Goal: Task Accomplishment & Management: Manage account settings

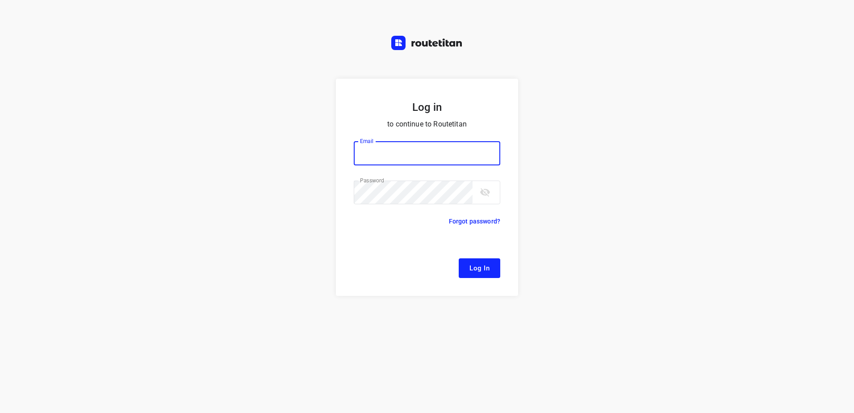
type input "remco@fruitopjewerk.nl"
click at [482, 270] on span "Log In" at bounding box center [479, 268] width 20 height 12
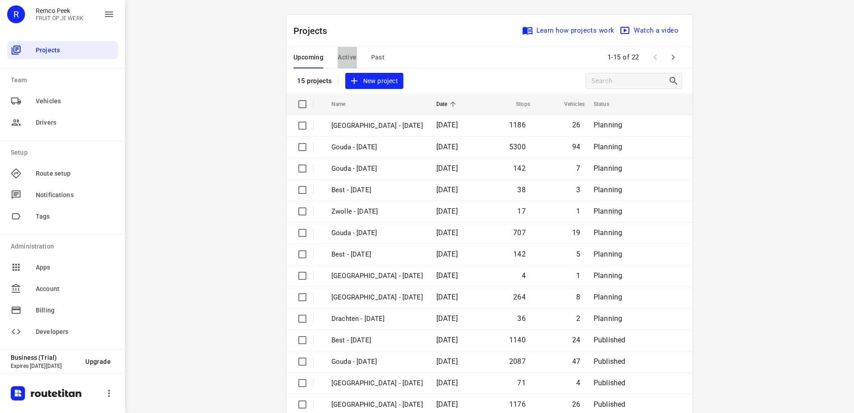
click at [338, 50] on button "Active" at bounding box center [347, 57] width 19 height 21
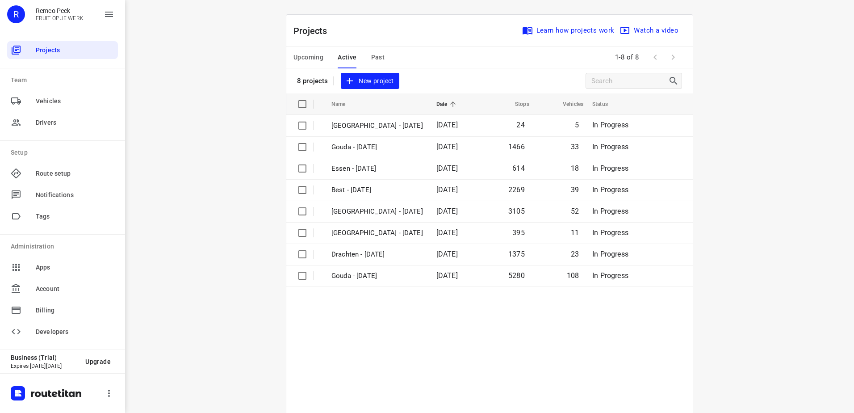
click at [314, 59] on span "Upcoming" at bounding box center [308, 57] width 30 height 11
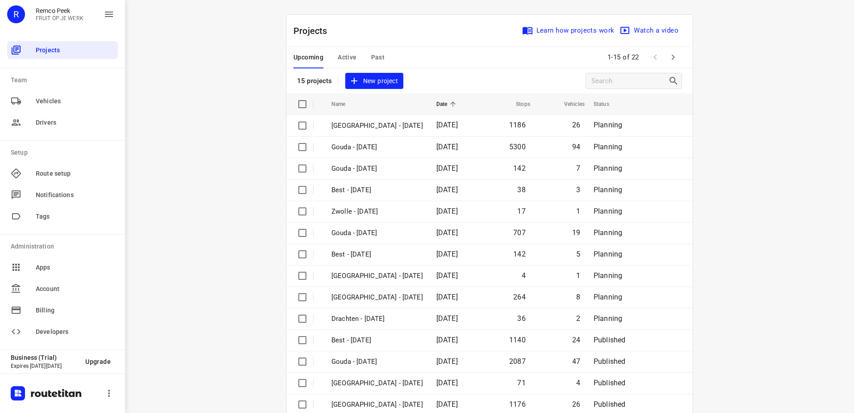
click at [348, 56] on span "Active" at bounding box center [347, 57] width 19 height 11
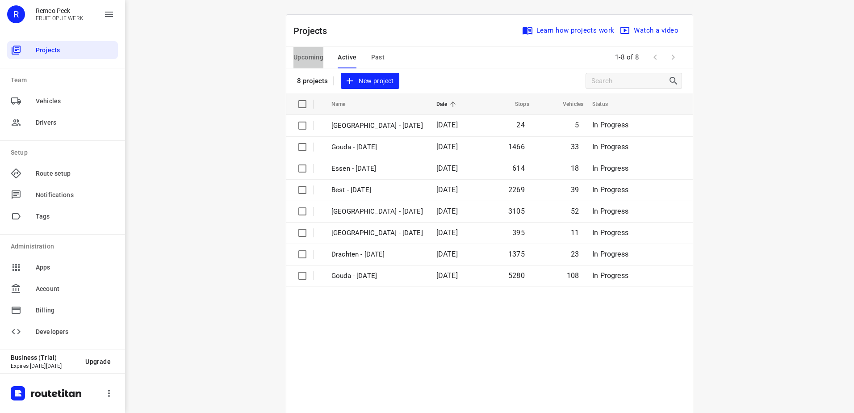
click at [319, 56] on span "Upcoming" at bounding box center [308, 57] width 30 height 11
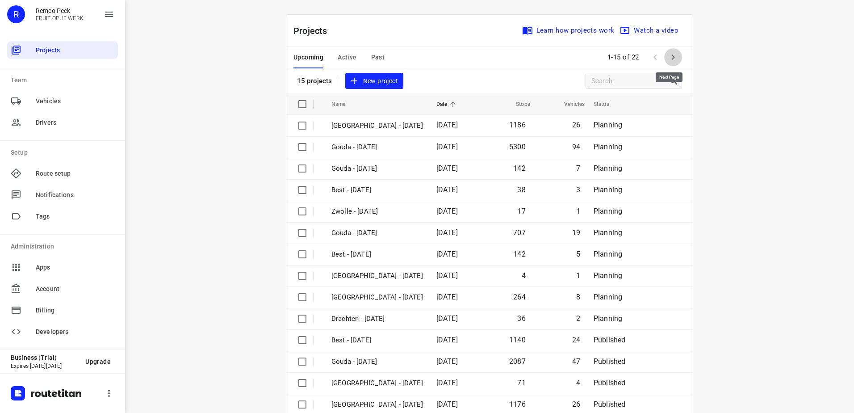
click at [675, 55] on icon "button" at bounding box center [673, 57] width 11 height 11
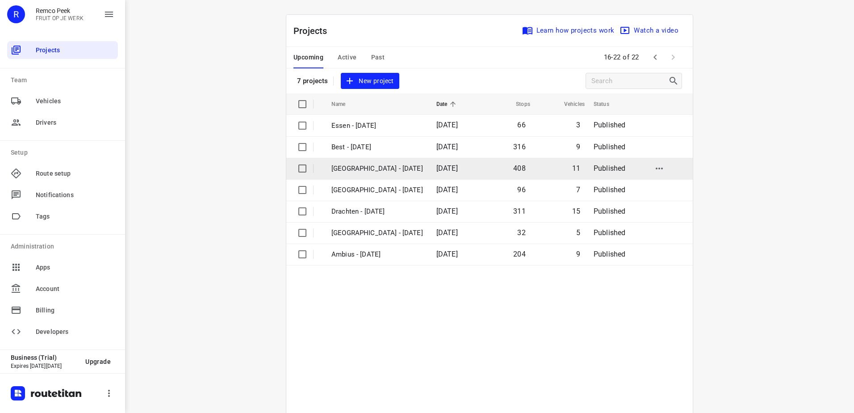
click at [394, 163] on p "Zwolle - Tuesday" at bounding box center [377, 168] width 92 height 10
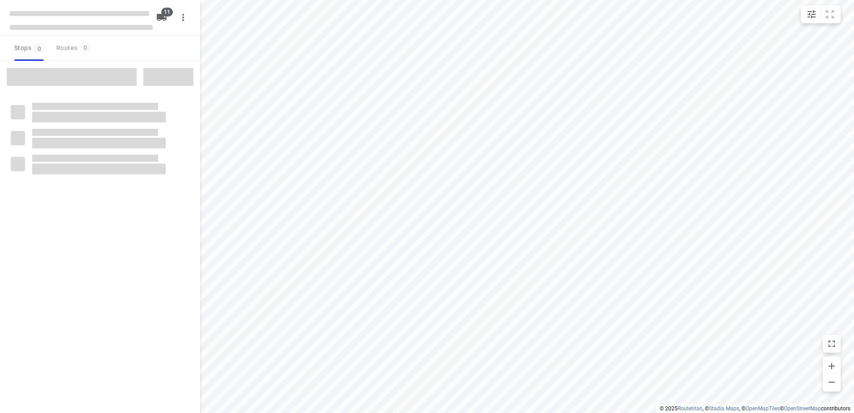
checkbox input "true"
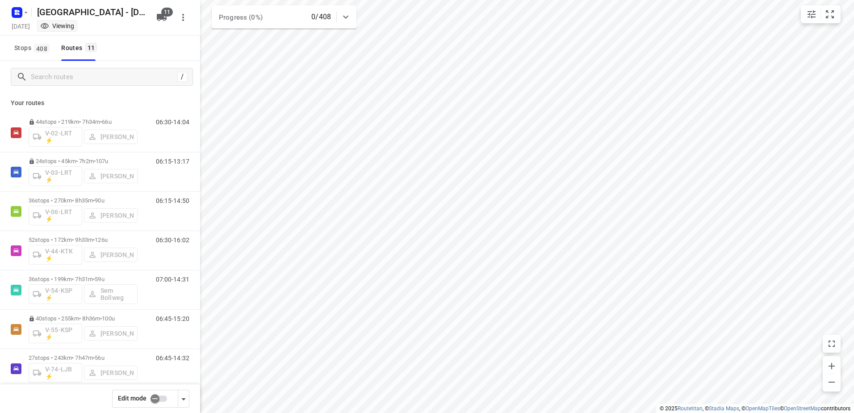
click at [163, 400] on input "checkbox" at bounding box center [155, 398] width 51 height 17
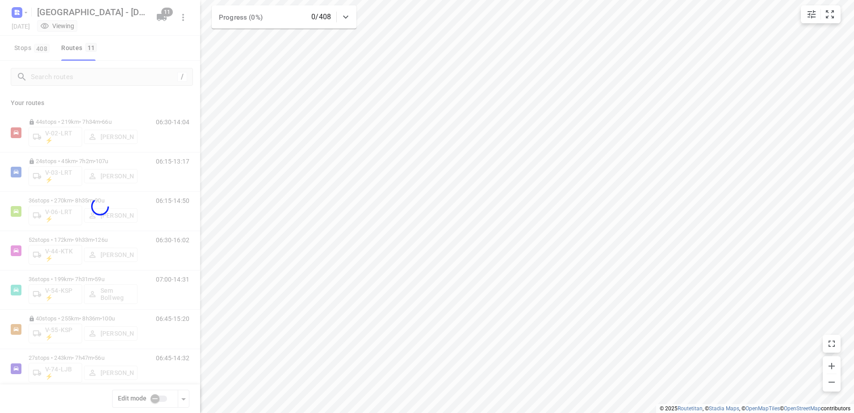
checkbox input "true"
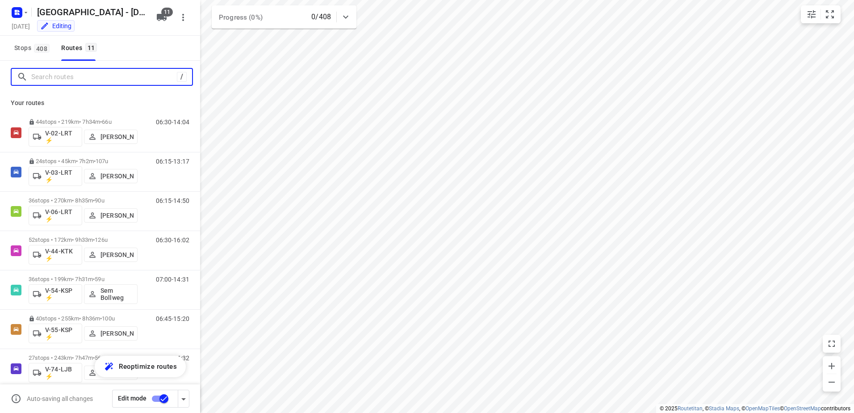
click at [109, 78] on input "Search routes" at bounding box center [104, 77] width 146 height 14
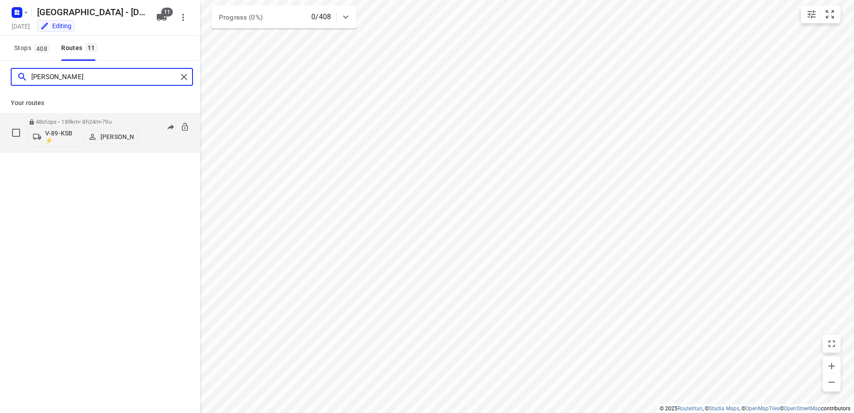
type input "Raymond"
click at [84, 120] on p "48 stops • 189km • 8h24m • 79u" at bounding box center [83, 121] width 109 height 7
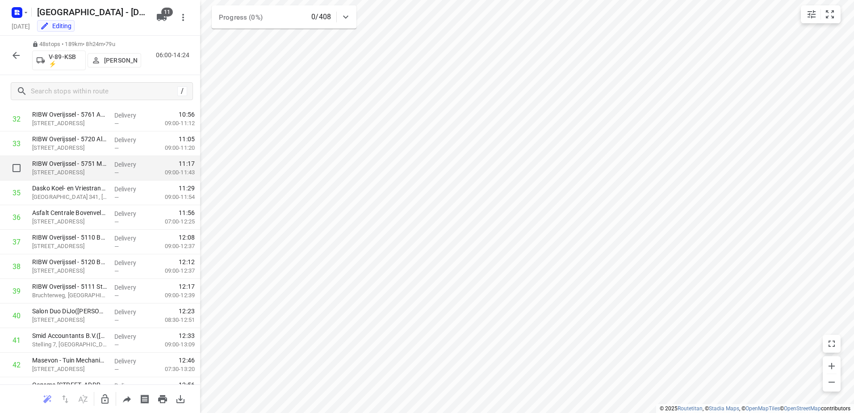
scroll to position [972, 0]
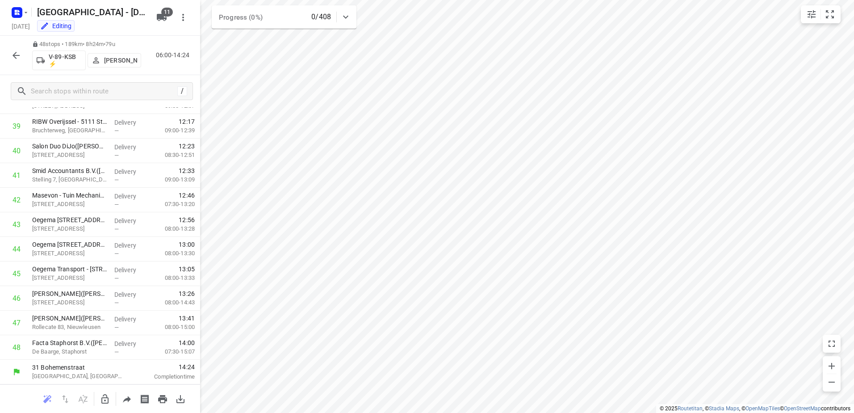
click at [12, 51] on icon "button" at bounding box center [16, 55] width 11 height 11
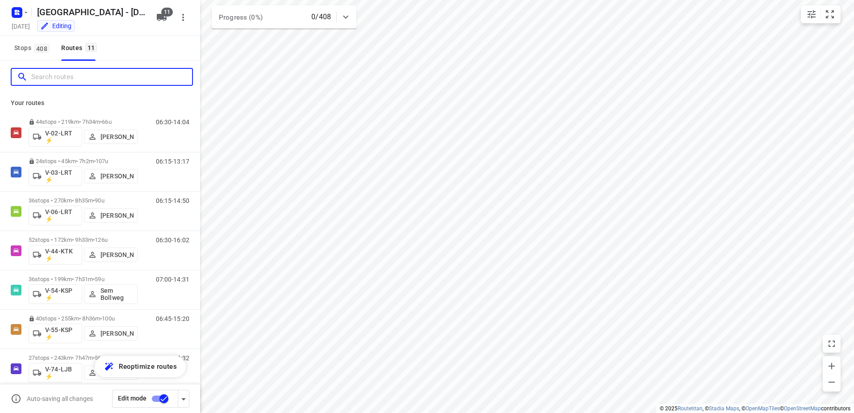
click at [85, 76] on input "Search routes" at bounding box center [111, 77] width 161 height 14
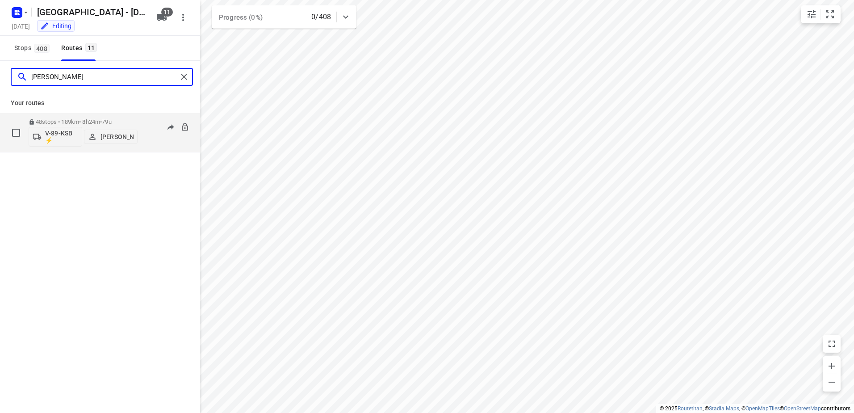
type input "Raymond"
click at [113, 133] on p "[PERSON_NAME]" at bounding box center [117, 136] width 33 height 7
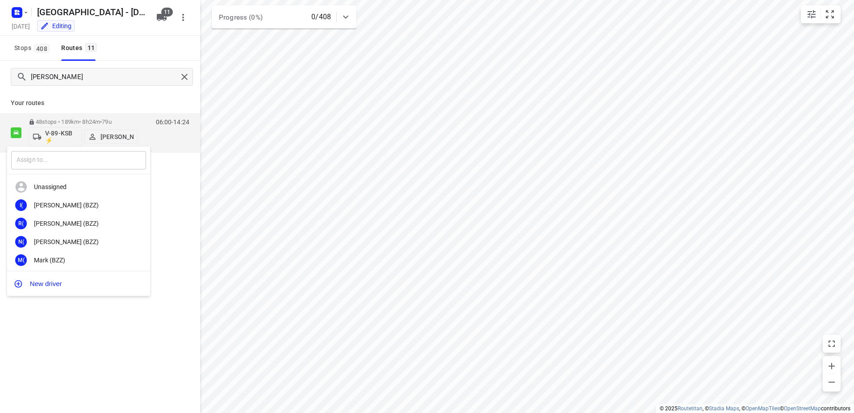
click at [121, 164] on input "text" at bounding box center [78, 160] width 135 height 18
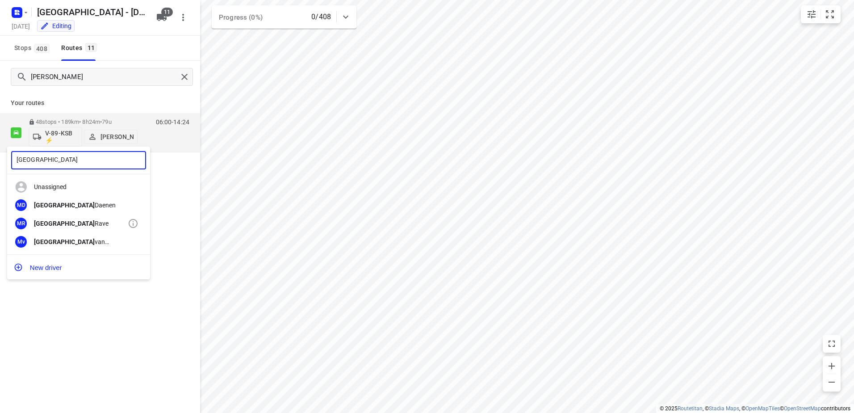
type input "Milan"
click at [52, 224] on div "Milan Rave" at bounding box center [81, 223] width 94 height 7
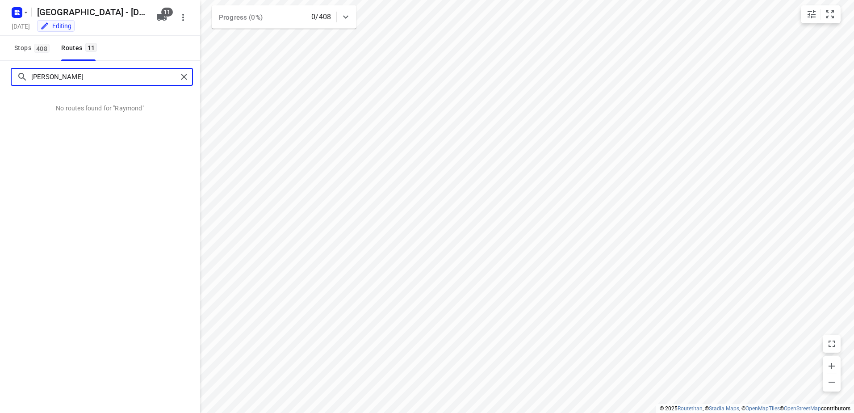
drag, startPoint x: 109, startPoint y: 72, endPoint x: -2, endPoint y: 79, distance: 111.4
click at [0, 79] on html "i © 2025 Routetitan , © Stadia Maps , © OpenMapTiles © OpenStreetMap contributo…" at bounding box center [427, 206] width 854 height 413
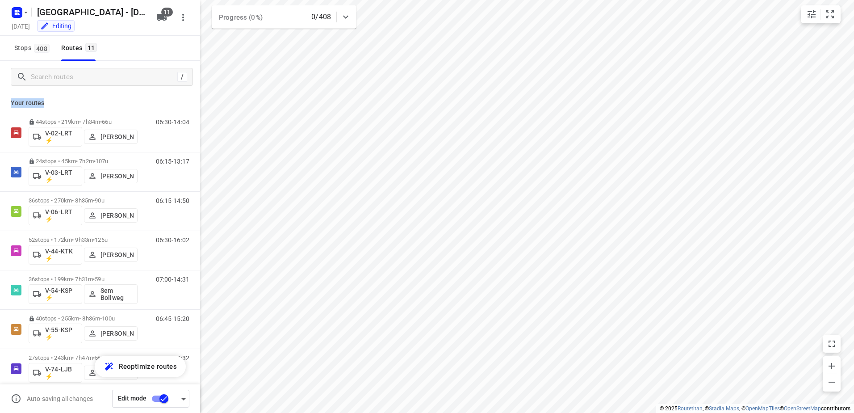
drag, startPoint x: 52, startPoint y: 105, endPoint x: 4, endPoint y: 100, distance: 47.6
click at [4, 100] on div "Your routes 44 stops • 219km • 7h34m • 66u V-02-LRT ⚡ Frank Louwdijk 06:30-14:0…" at bounding box center [100, 265] width 200 height 345
drag, startPoint x: 4, startPoint y: 100, endPoint x: 79, endPoint y: 105, distance: 74.8
click at [79, 105] on p "Your routes" at bounding box center [100, 102] width 179 height 9
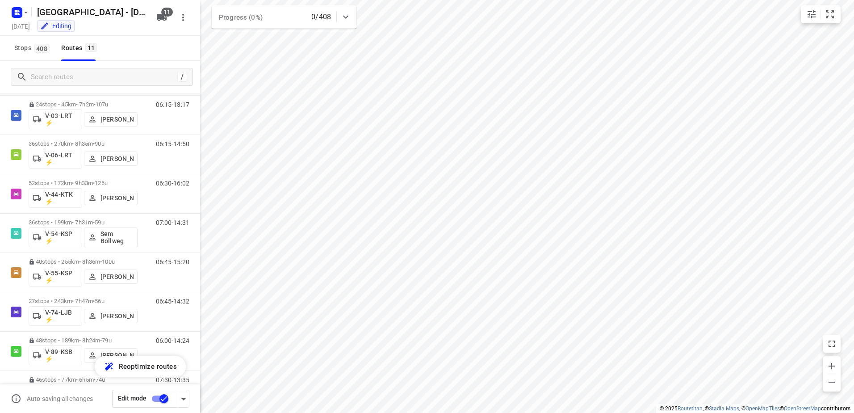
scroll to position [170, 0]
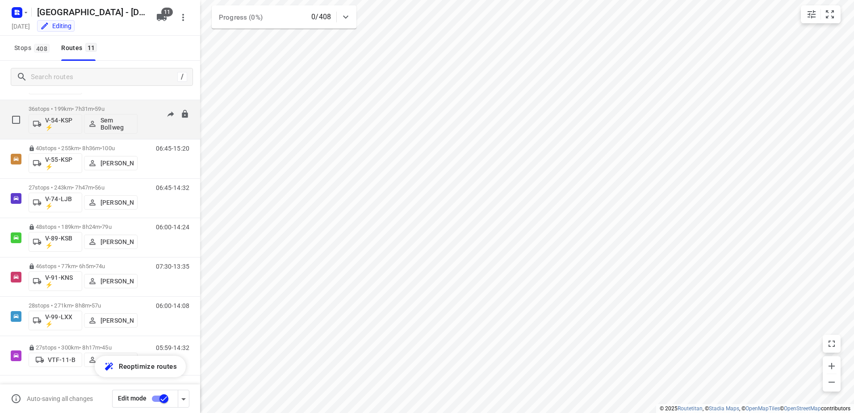
click at [130, 105] on div "36 stops • 199km • 7h31m • 59u V-54-KSP ⚡ Sem Bollweg" at bounding box center [83, 119] width 109 height 37
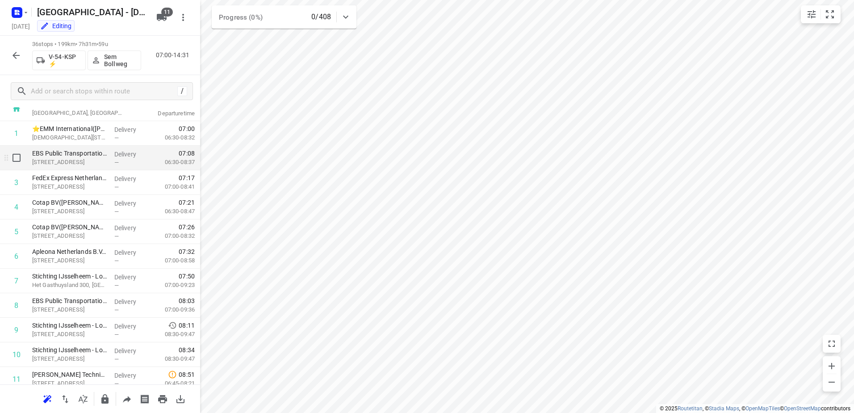
scroll to position [45, 0]
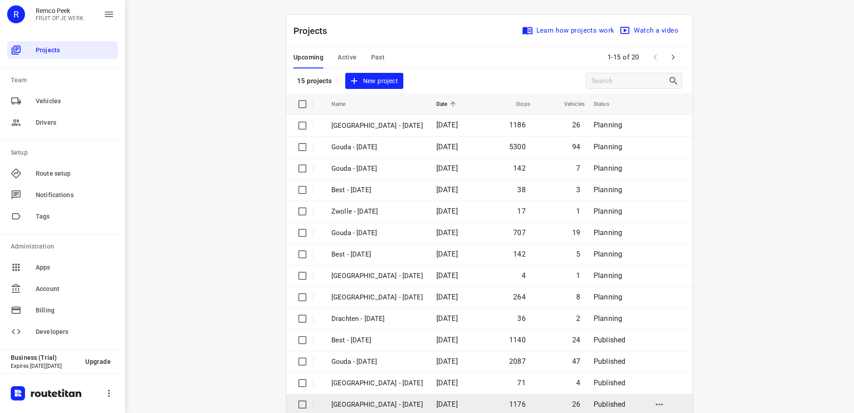
click at [383, 403] on p "[GEOGRAPHIC_DATA] - [DATE]" at bounding box center [377, 404] width 92 height 10
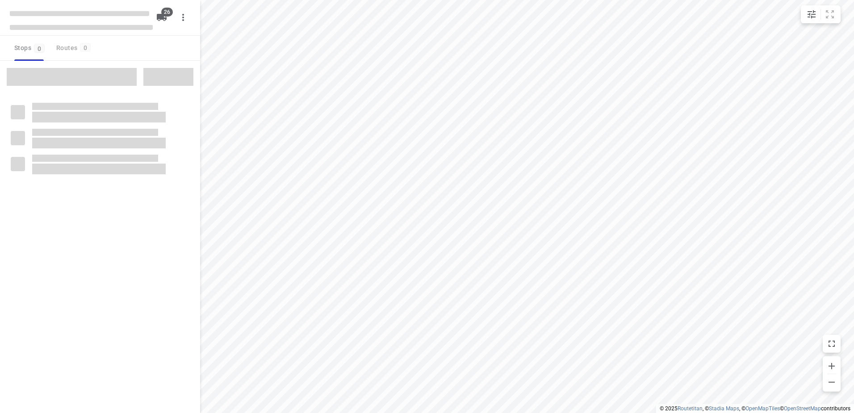
checkbox input "true"
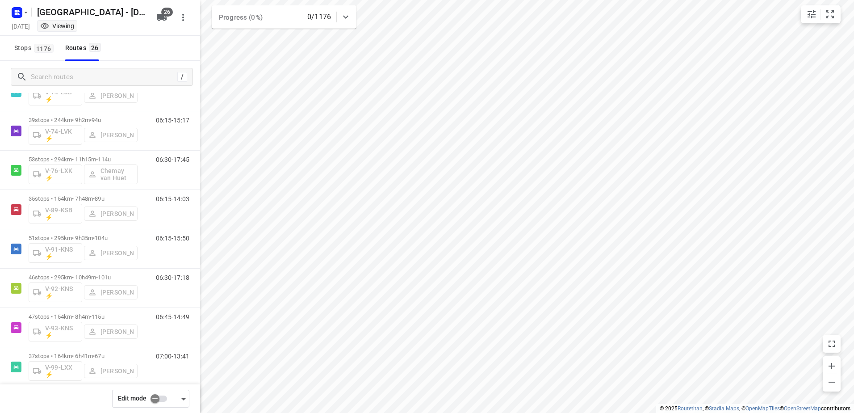
scroll to position [759, 0]
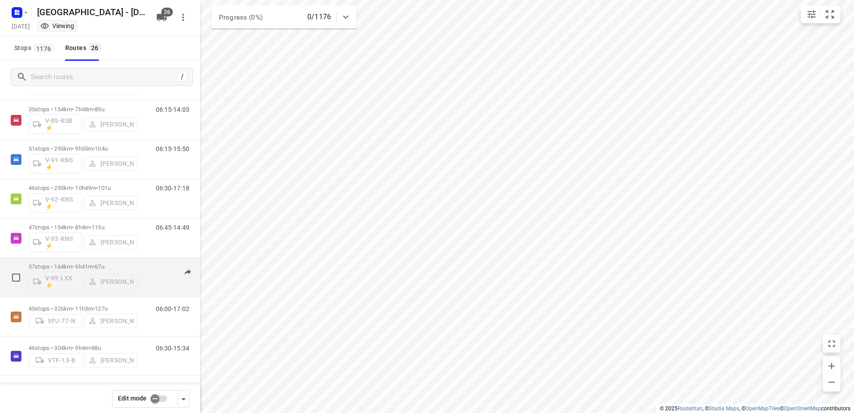
click at [76, 265] on p "37 stops • 164km • 6h41m • 67u" at bounding box center [83, 266] width 109 height 7
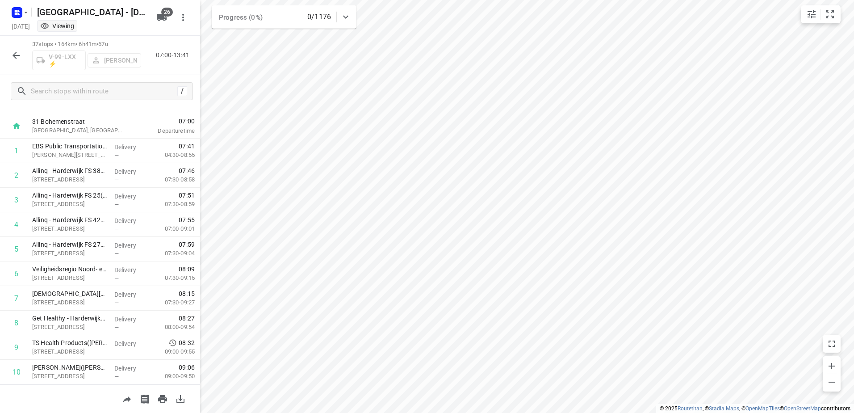
scroll to position [0, 0]
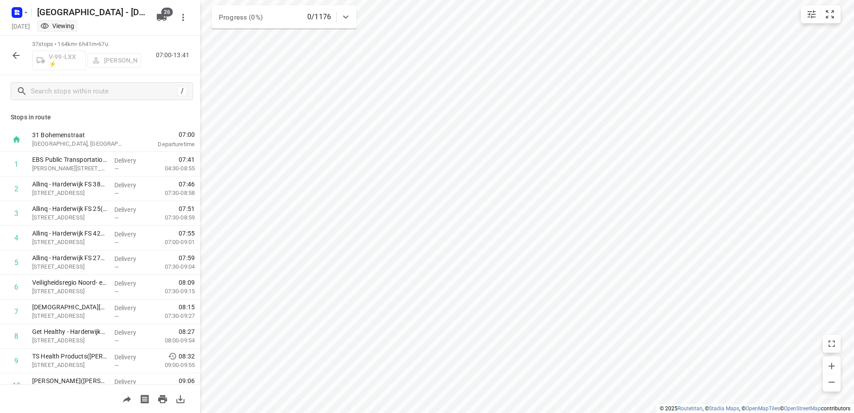
click at [14, 52] on icon "button" at bounding box center [16, 55] width 11 height 11
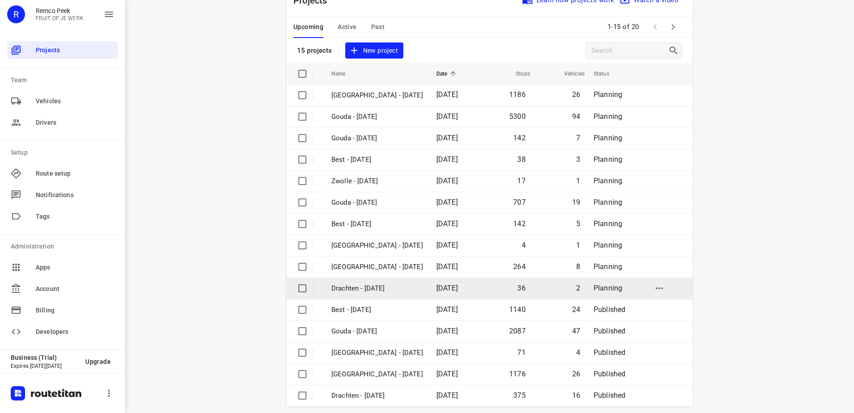
scroll to position [39, 0]
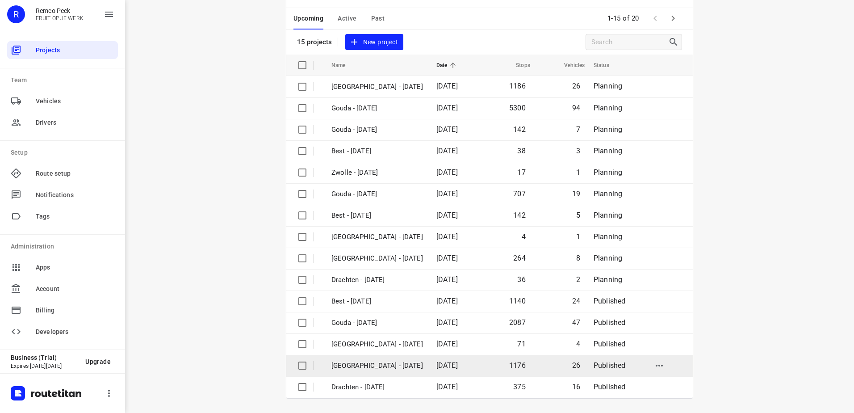
click at [382, 369] on p "[GEOGRAPHIC_DATA] - [DATE]" at bounding box center [377, 365] width 92 height 10
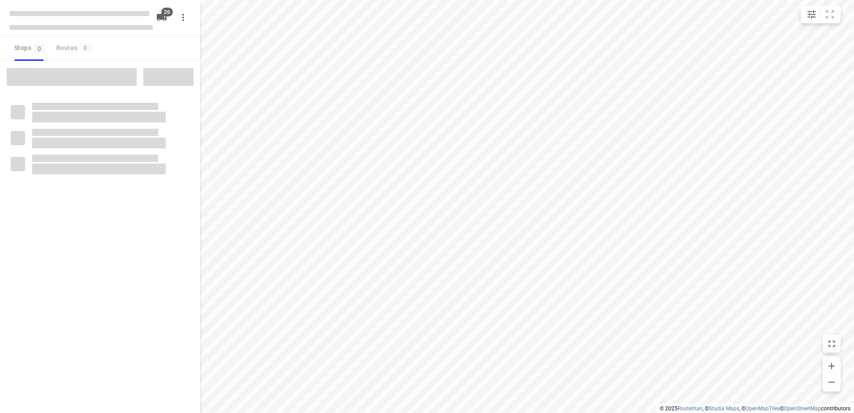
checkbox input "true"
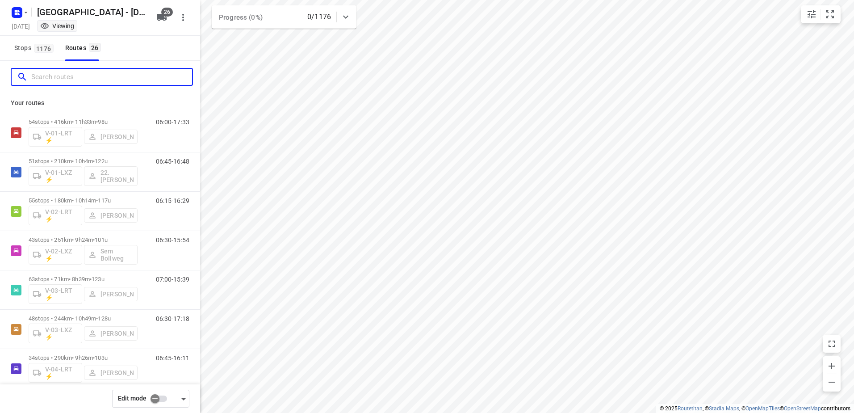
click at [84, 73] on input "Search routes" at bounding box center [111, 77] width 161 height 14
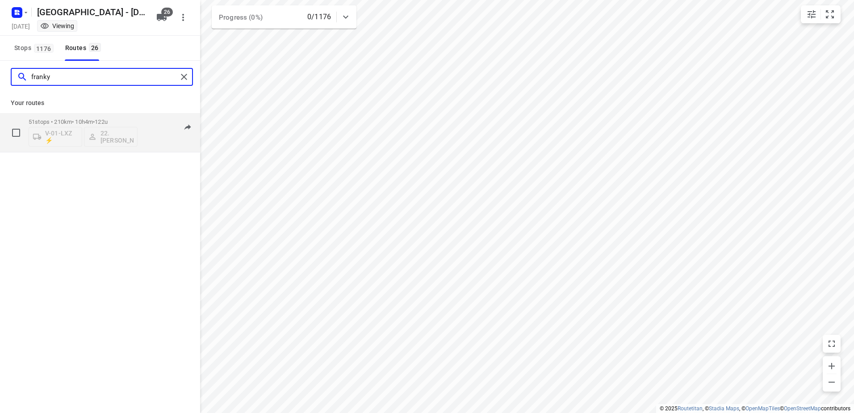
type input "franky"
click at [88, 120] on p "51 stops • 210km • 10h4m • 122u" at bounding box center [83, 121] width 109 height 7
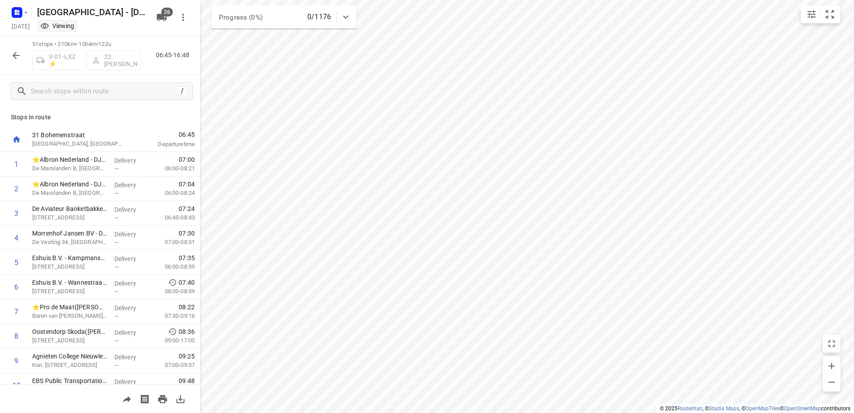
click at [14, 55] on icon "button" at bounding box center [16, 55] width 7 height 7
